Goal: Information Seeking & Learning: Learn about a topic

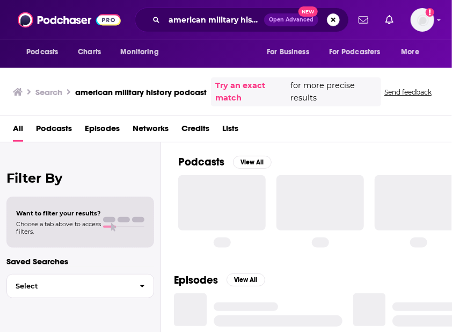
click at [333, 22] on button "Search podcasts, credits, & more..." at bounding box center [333, 19] width 13 height 13
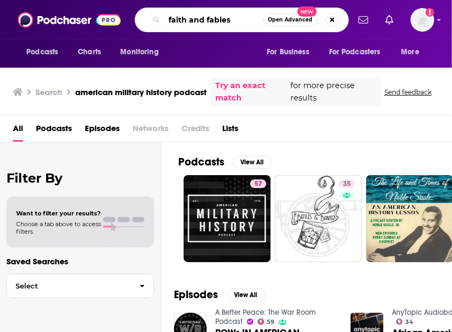
type input "faith and fables"
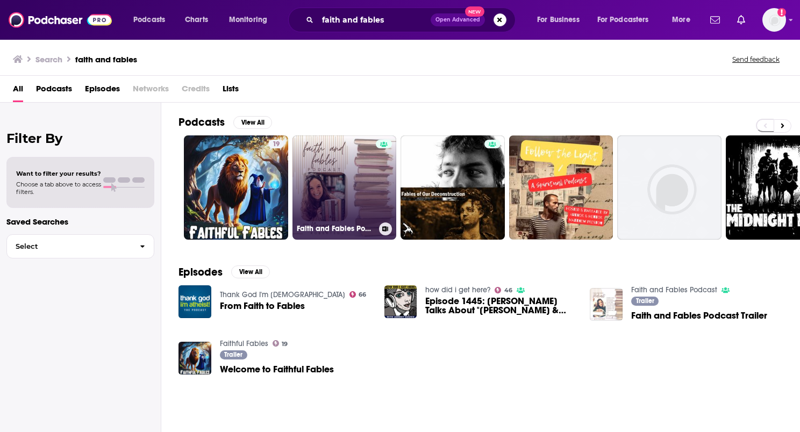
click at [318, 205] on link "Faith and Fables Podcast" at bounding box center [344, 187] width 104 height 104
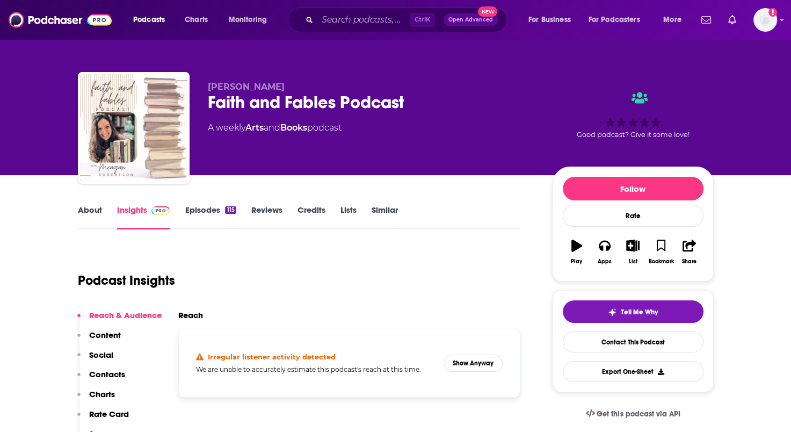
click at [203, 207] on link "Episodes 115" at bounding box center [210, 217] width 51 height 25
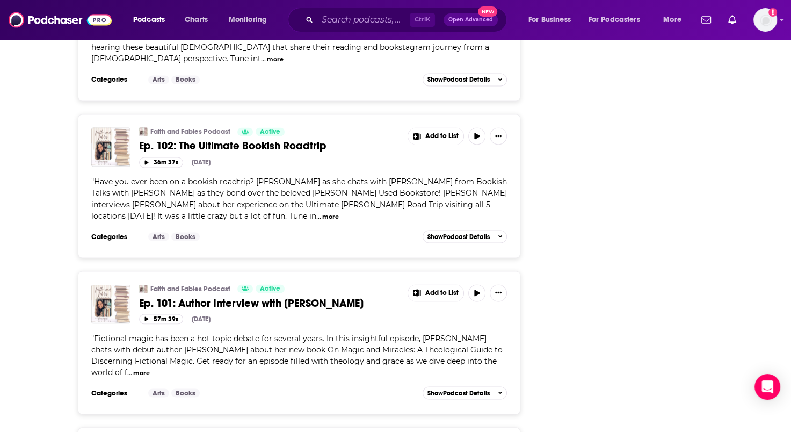
scroll to position [1881, 0]
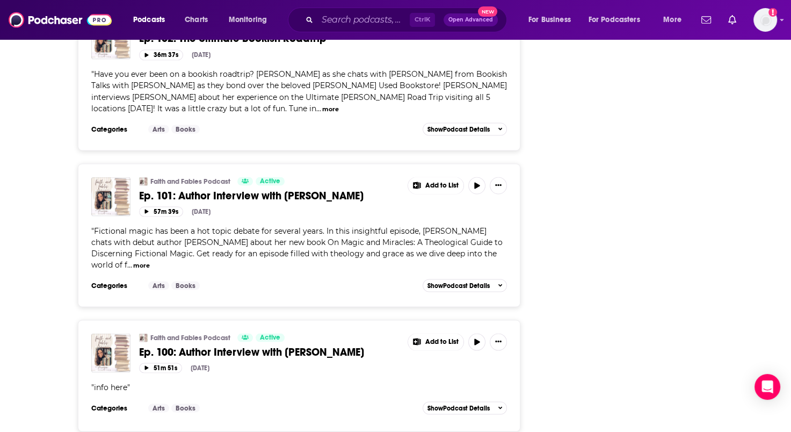
click at [276, 332] on span "Ep. 100: Author Interview with [PERSON_NAME]" at bounding box center [251, 351] width 225 height 13
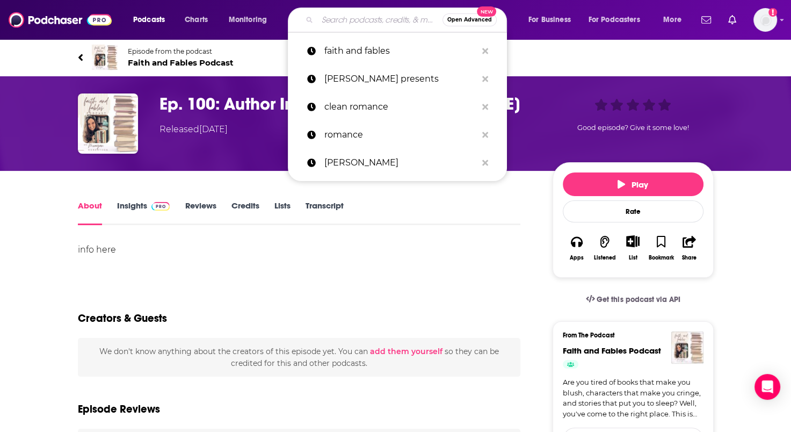
click at [353, 21] on input "Search podcasts, credits, & more..." at bounding box center [380, 19] width 125 height 17
type input "u"
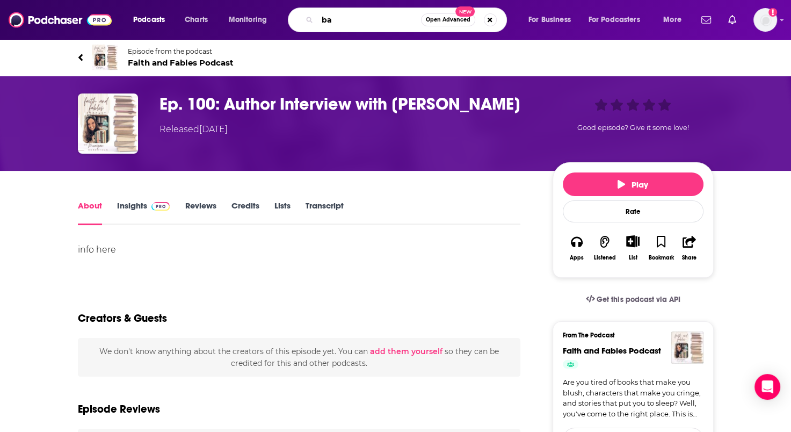
type input "b"
type input "author express"
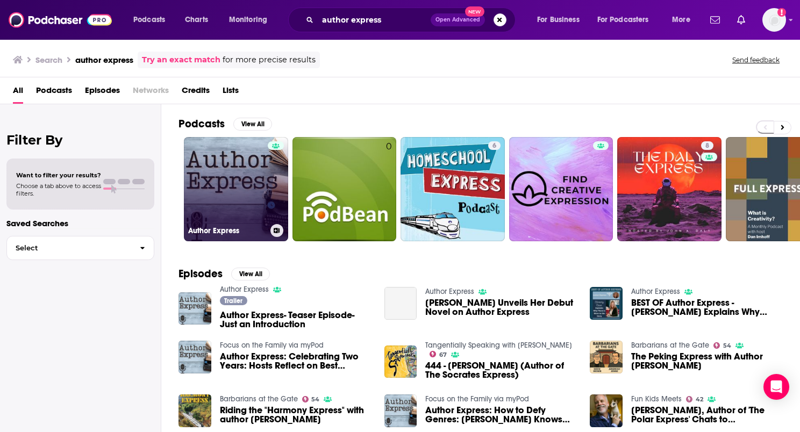
click at [222, 224] on div "Author Express" at bounding box center [236, 230] width 96 height 13
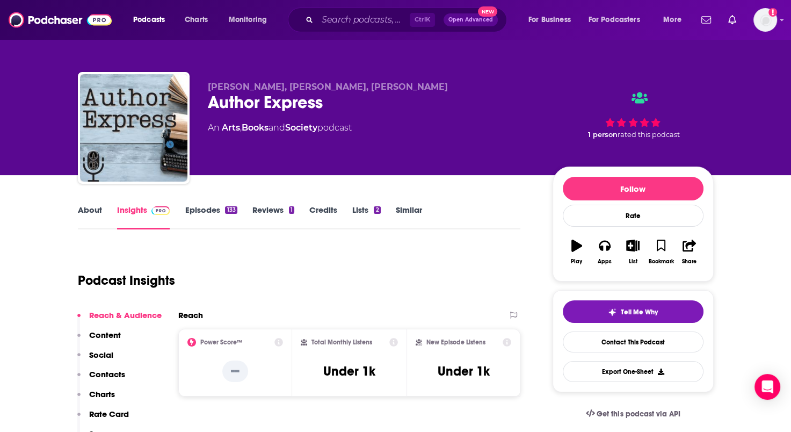
click at [199, 211] on link "Episodes 133" at bounding box center [211, 217] width 52 height 25
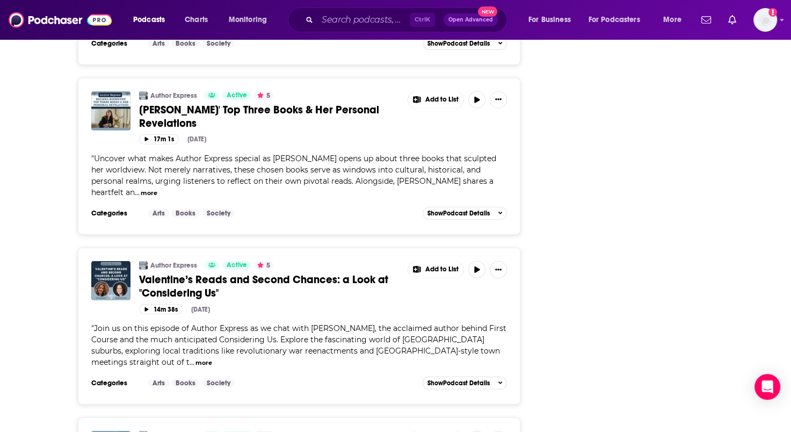
scroll to position [2726, 0]
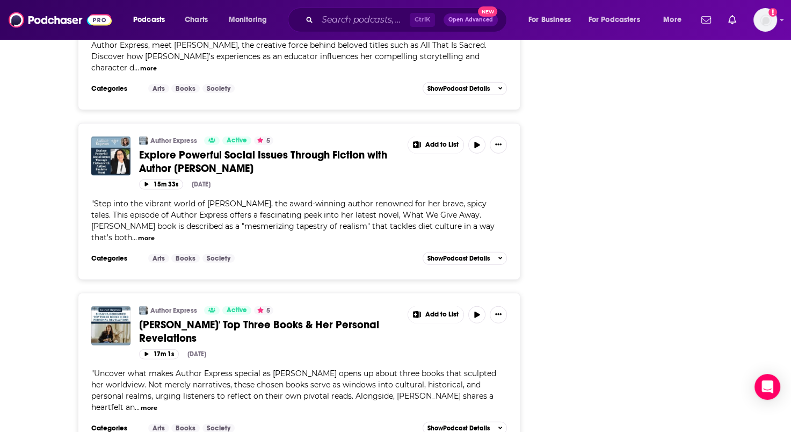
click at [141, 332] on button "more" at bounding box center [149, 408] width 17 height 9
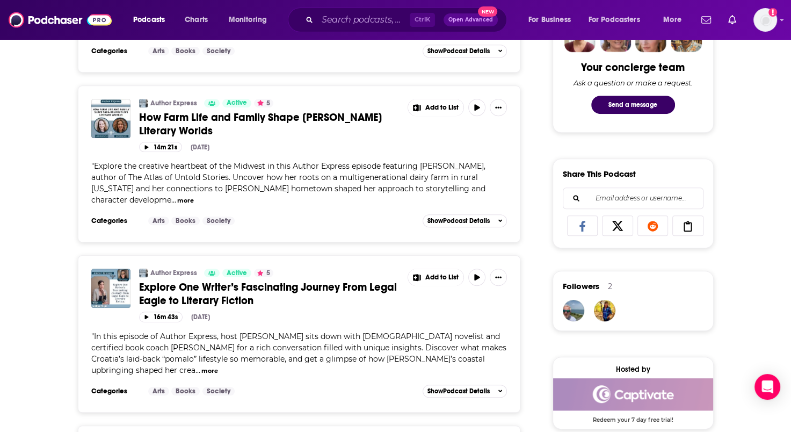
scroll to position [523, 0]
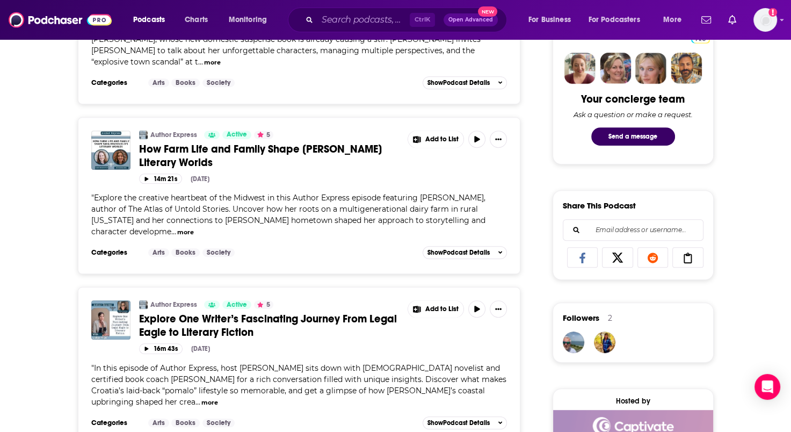
click at [297, 148] on span "How Farm Life and Family Shape [PERSON_NAME] Literary Worlds" at bounding box center [260, 155] width 243 height 27
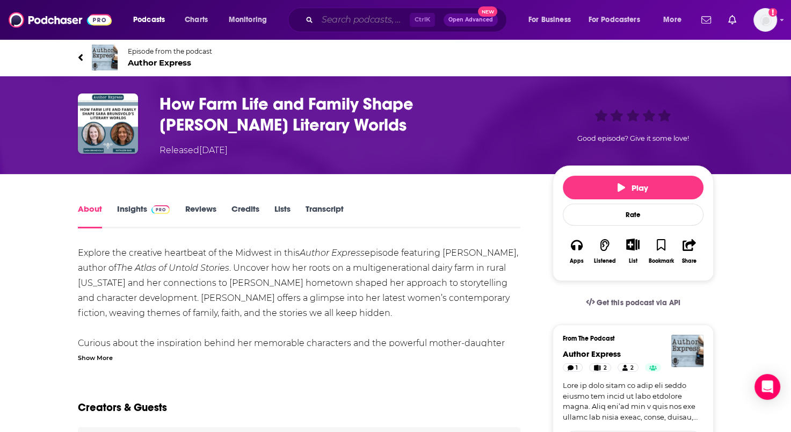
click at [330, 22] on input "Search podcasts, credits, & more..." at bounding box center [364, 19] width 92 height 17
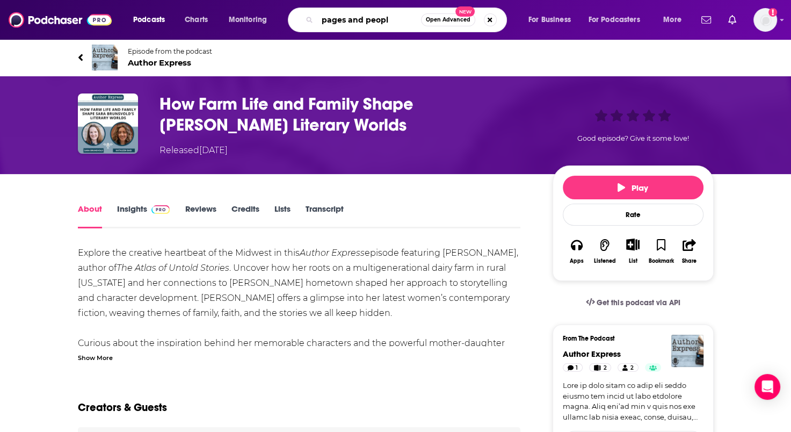
type input "pages and people"
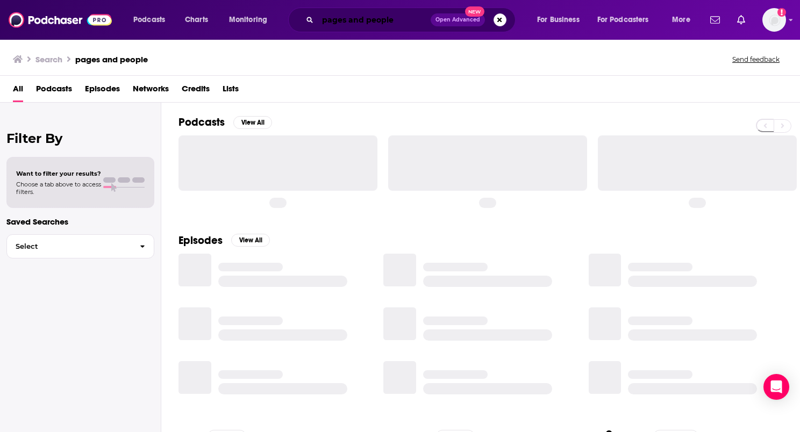
click at [411, 24] on input "pages and people" at bounding box center [374, 19] width 113 height 17
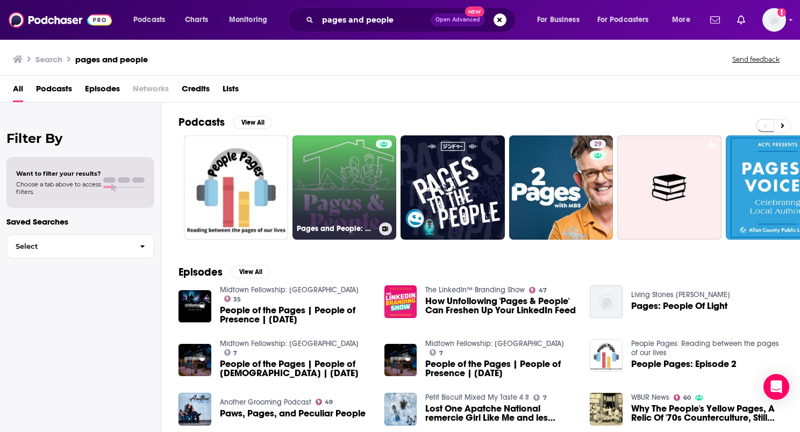
click at [306, 191] on link "Pages and People: An inside look into [PERSON_NAME] Book House" at bounding box center [344, 187] width 104 height 104
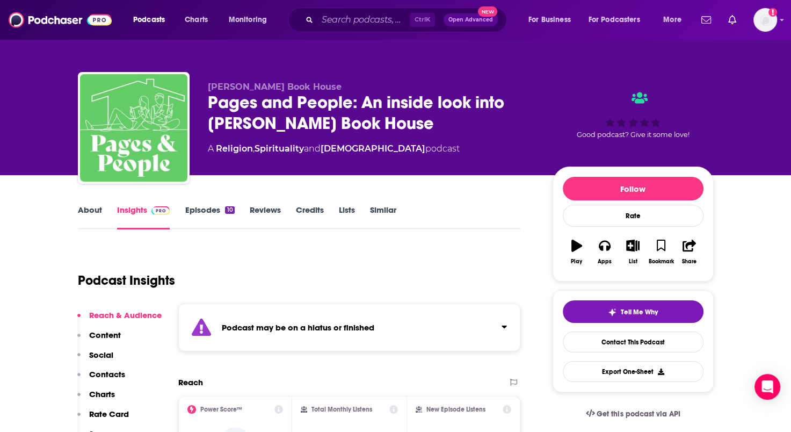
click at [206, 209] on link "Episodes 10" at bounding box center [209, 217] width 49 height 25
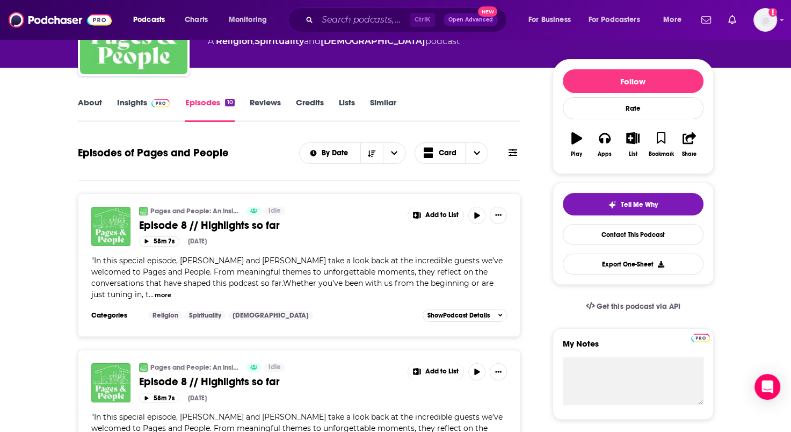
scroll to position [161, 0]
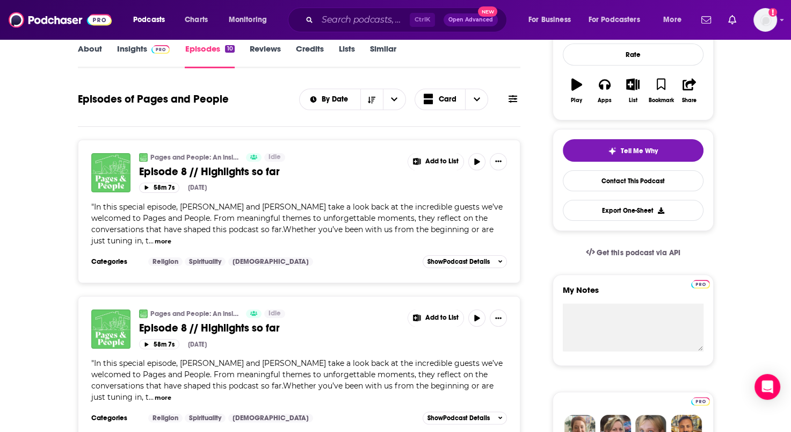
click at [156, 241] on button "more" at bounding box center [163, 241] width 17 height 9
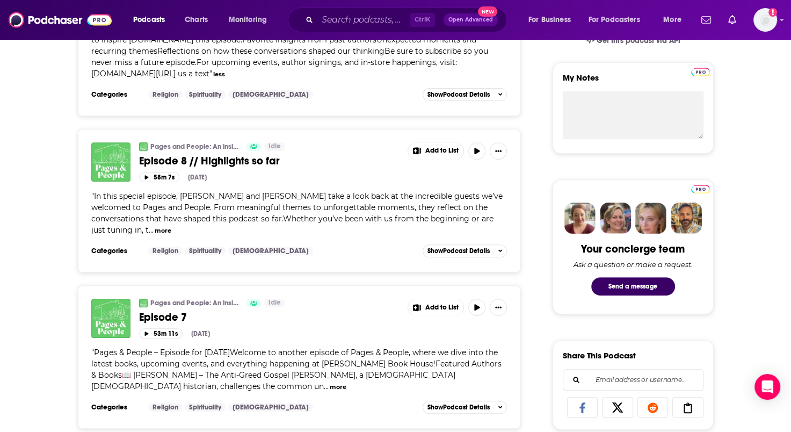
scroll to position [376, 0]
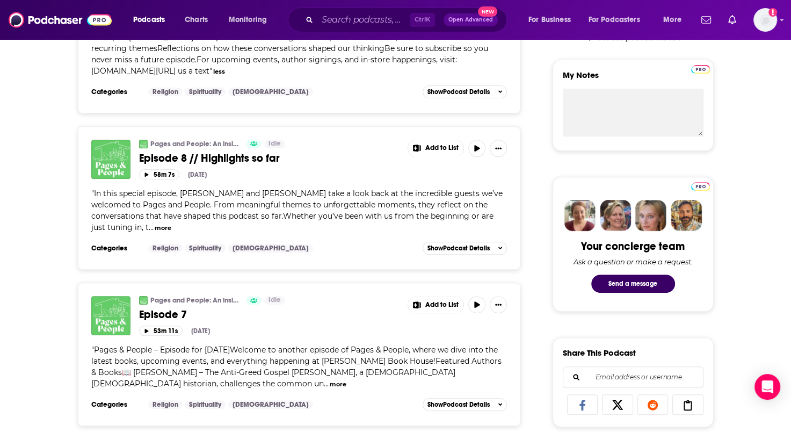
click at [159, 228] on button "more" at bounding box center [163, 228] width 17 height 9
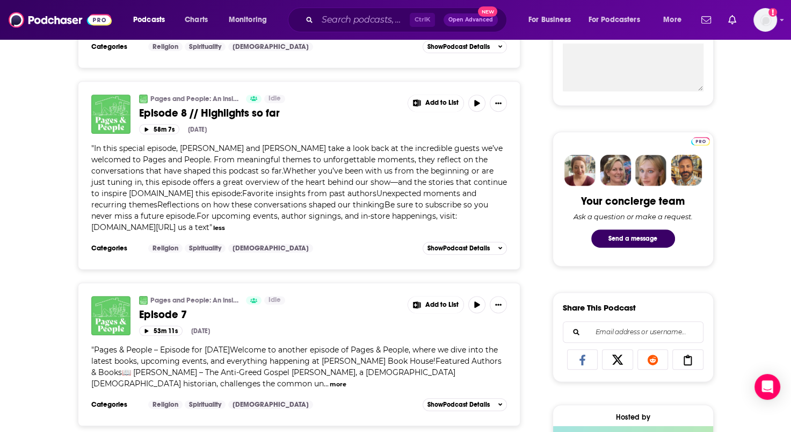
scroll to position [484, 0]
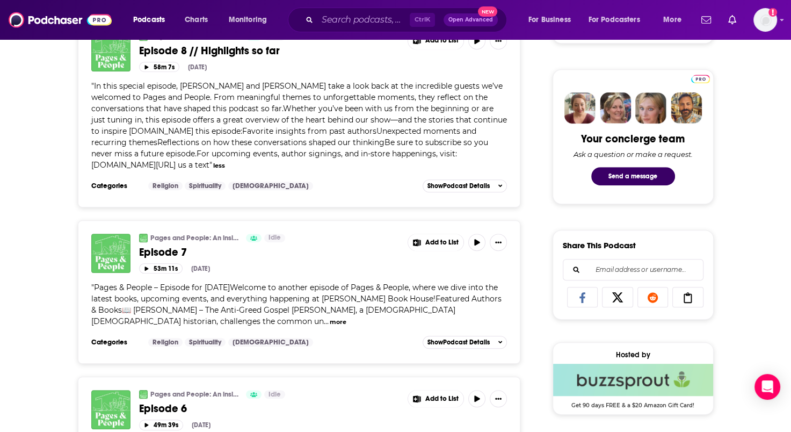
click at [330, 320] on button "more" at bounding box center [338, 322] width 17 height 9
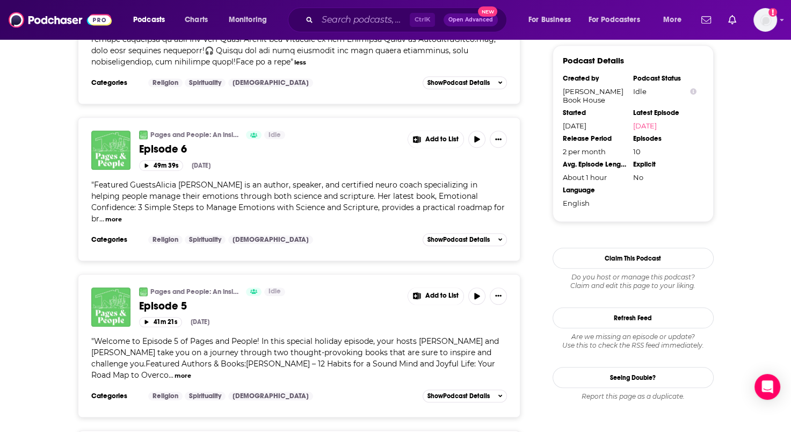
scroll to position [1075, 0]
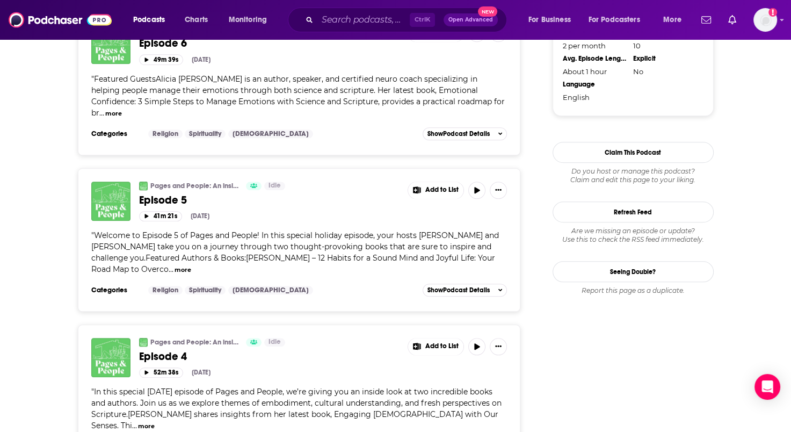
click at [175, 269] on button "more" at bounding box center [183, 269] width 17 height 9
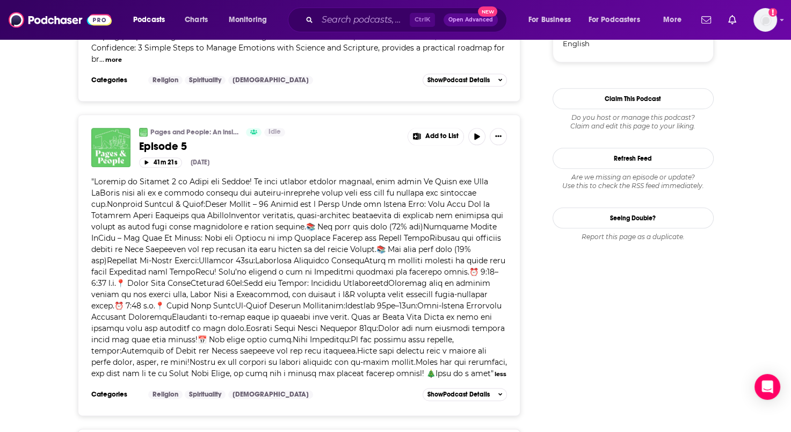
scroll to position [1343, 0]
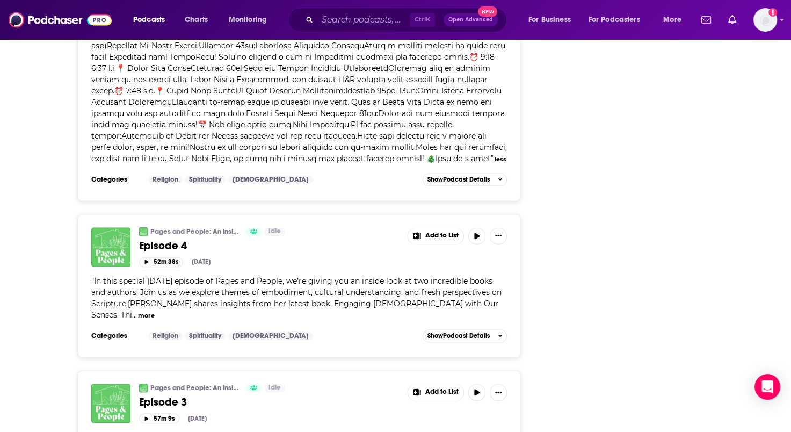
click at [144, 312] on button "more" at bounding box center [146, 315] width 17 height 9
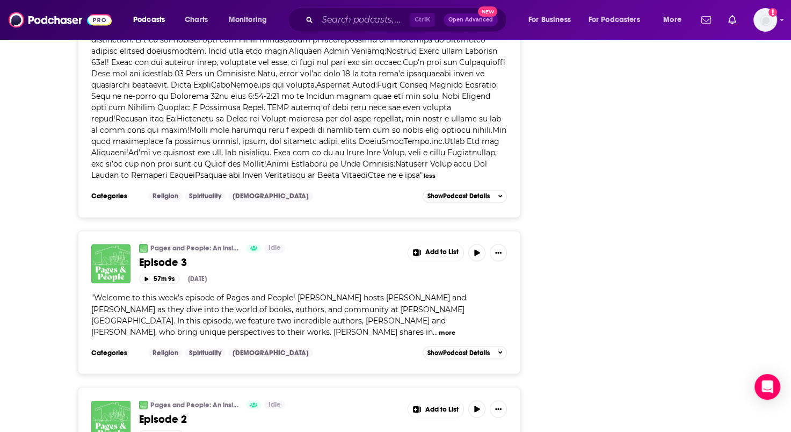
scroll to position [1773, 0]
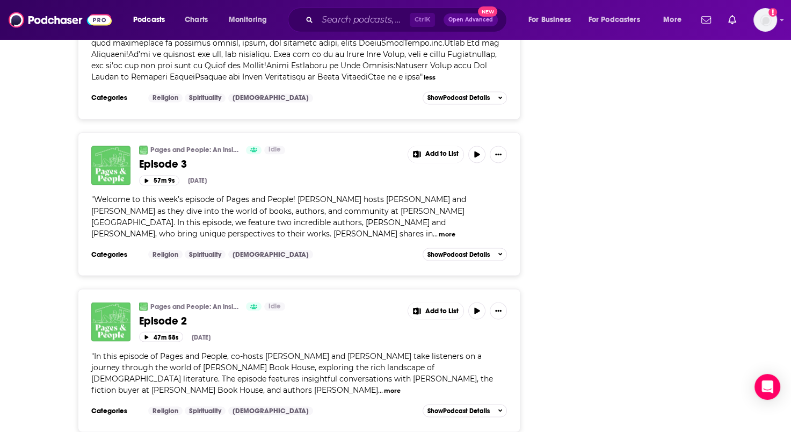
click at [439, 234] on button "more" at bounding box center [447, 233] width 17 height 9
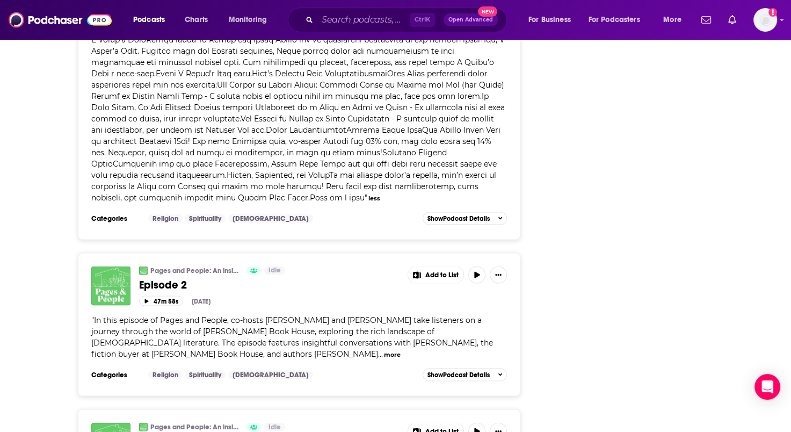
scroll to position [2096, 0]
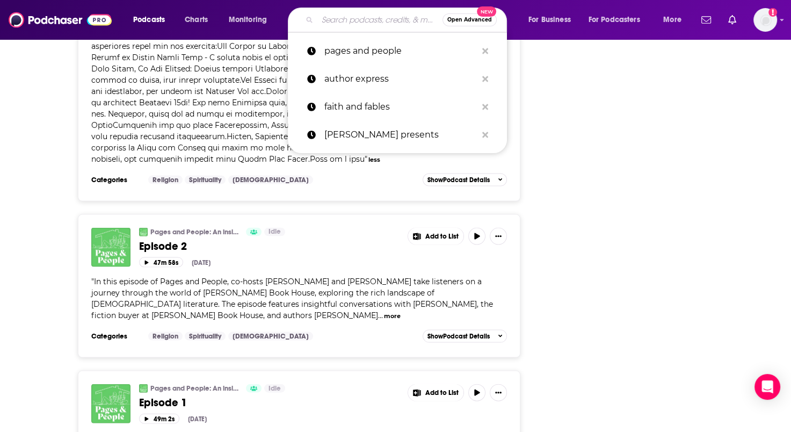
click at [335, 23] on input "Search podcasts, credits, & more..." at bounding box center [380, 19] width 125 height 17
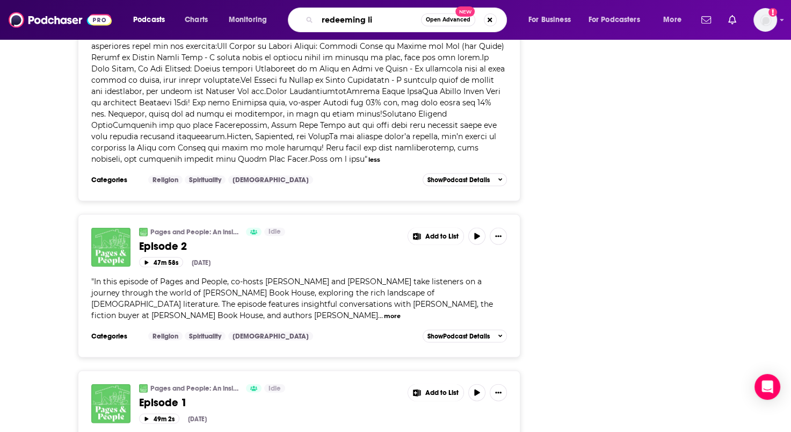
type input "redeeming lit"
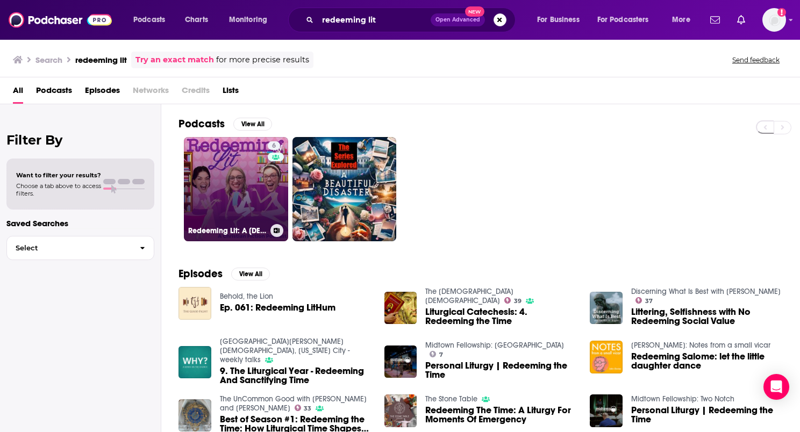
click at [256, 198] on link "6 Redeeming Lit: A [DEMOGRAPHIC_DATA] Fiction Podcast" at bounding box center [236, 189] width 104 height 104
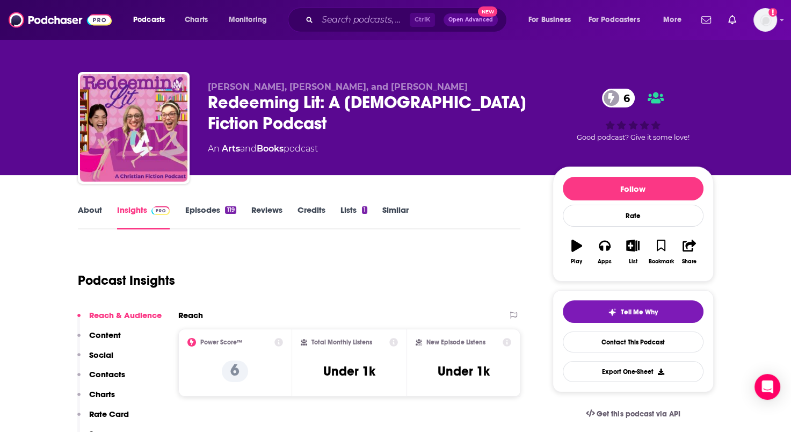
click at [195, 207] on link "Episodes 119" at bounding box center [210, 217] width 51 height 25
